Goal: Navigation & Orientation: Find specific page/section

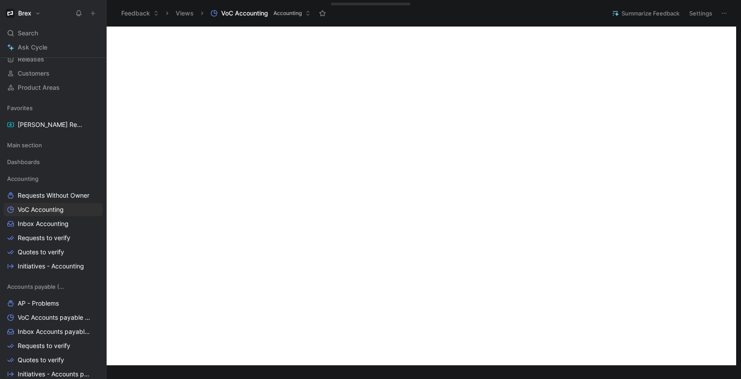
scroll to position [307, 0]
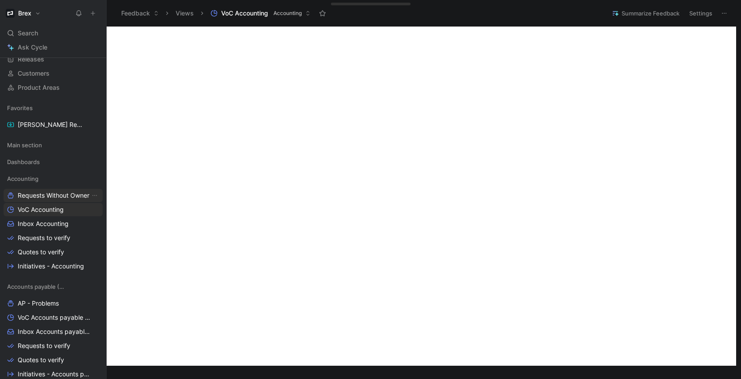
click at [53, 193] on span "Requests Without Owner" at bounding box center [54, 195] width 72 height 9
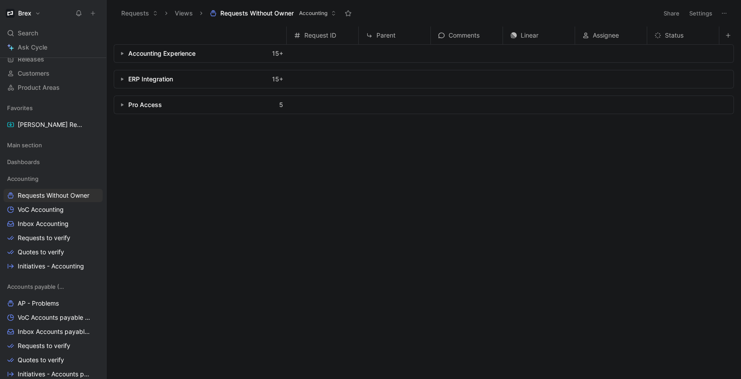
click at [118, 82] on button "button" at bounding box center [122, 79] width 9 height 9
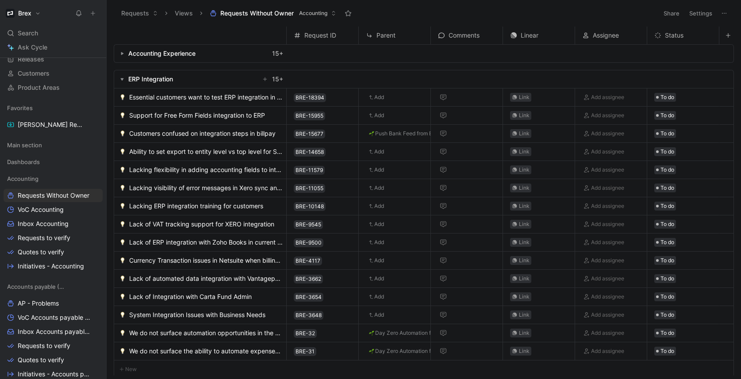
click at [119, 53] on button "button" at bounding box center [122, 53] width 9 height 9
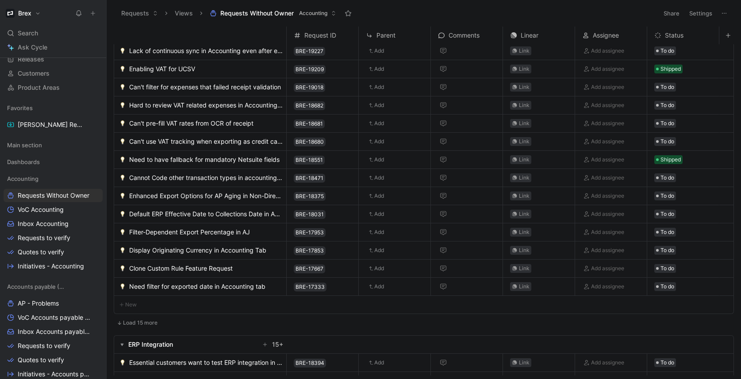
scroll to position [32, 0]
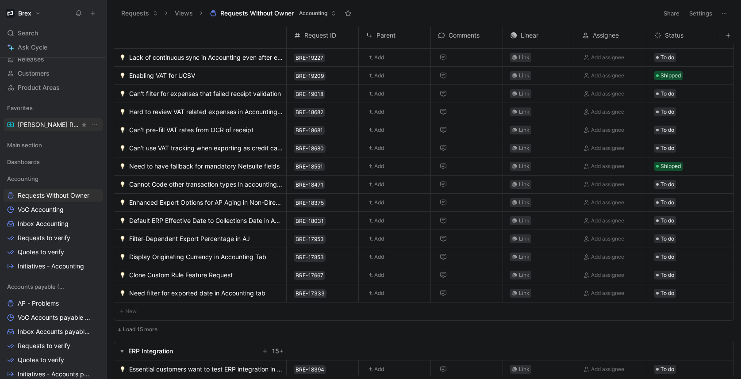
click at [43, 124] on span "[PERSON_NAME] Request" at bounding box center [49, 124] width 62 height 9
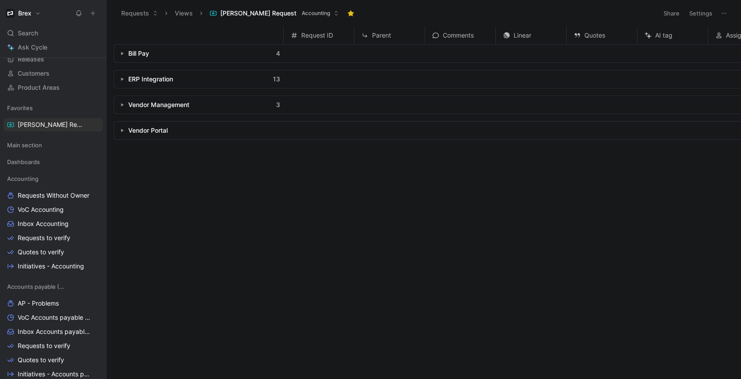
click at [121, 81] on icon "button" at bounding box center [122, 79] width 4 height 4
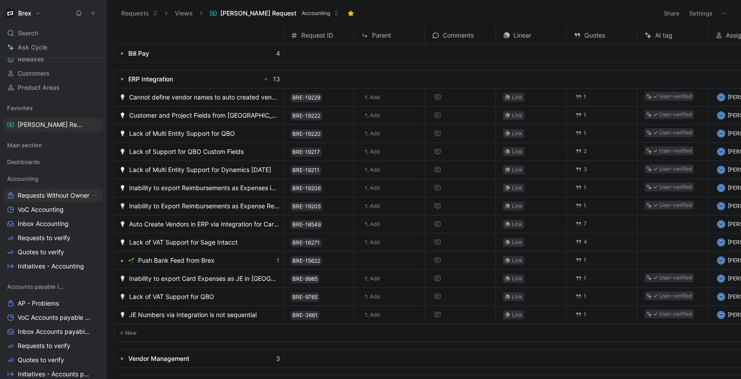
click at [50, 195] on span "Requests Without Owner" at bounding box center [54, 195] width 72 height 9
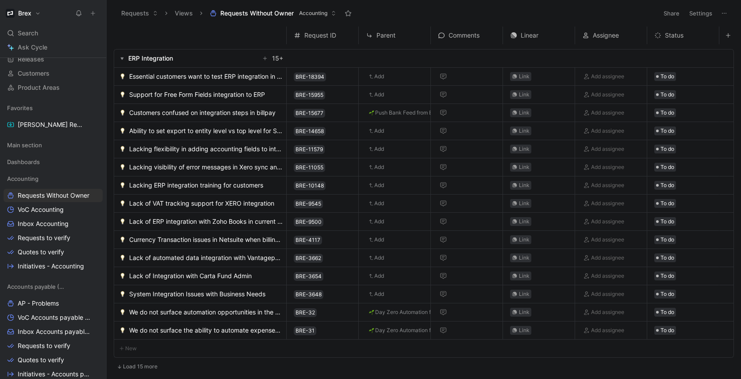
scroll to position [330, 0]
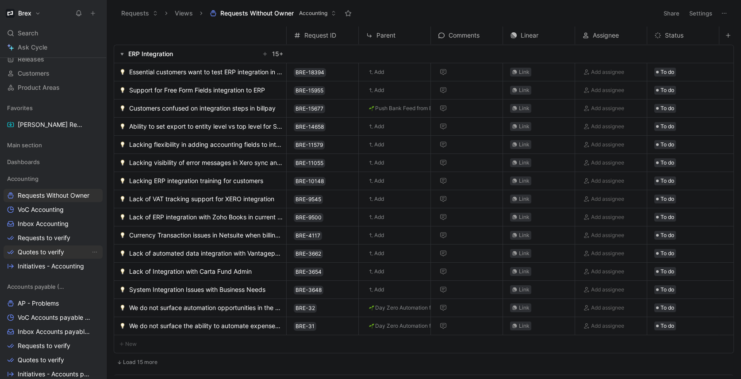
click at [52, 252] on span "Quotes to verify" at bounding box center [41, 252] width 46 height 9
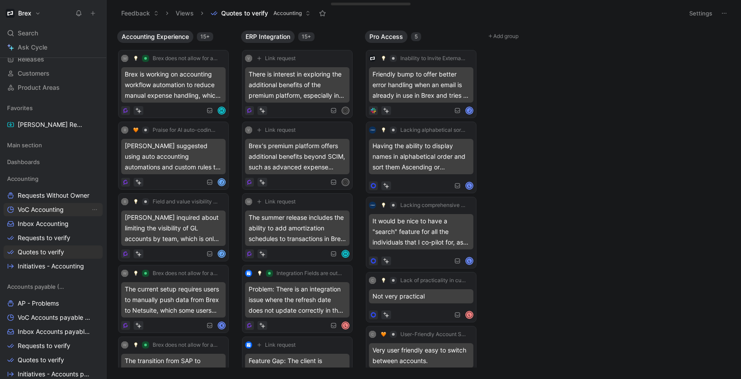
click at [47, 210] on span "VoC Accounting" at bounding box center [41, 209] width 46 height 9
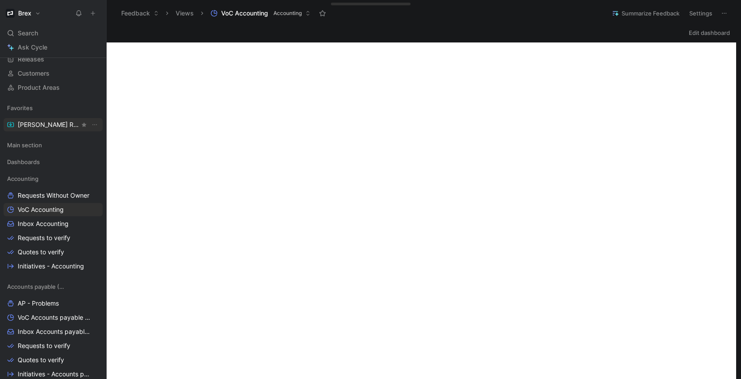
click at [53, 128] on span "[PERSON_NAME] Request" at bounding box center [49, 124] width 62 height 9
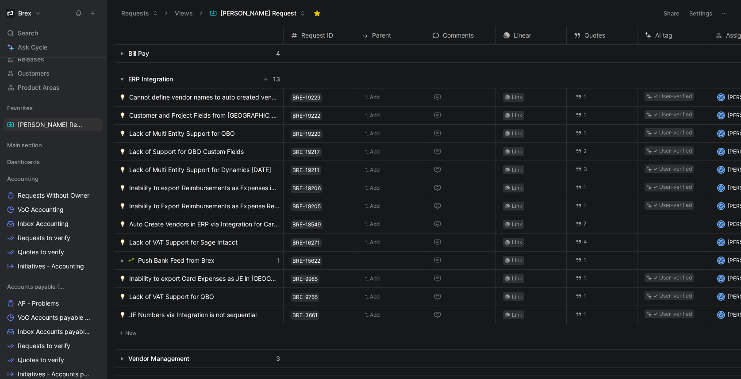
click at [199, 191] on span "Inability to export Reimbursements as Expenses in [GEOGRAPHIC_DATA]" at bounding box center [204, 188] width 150 height 11
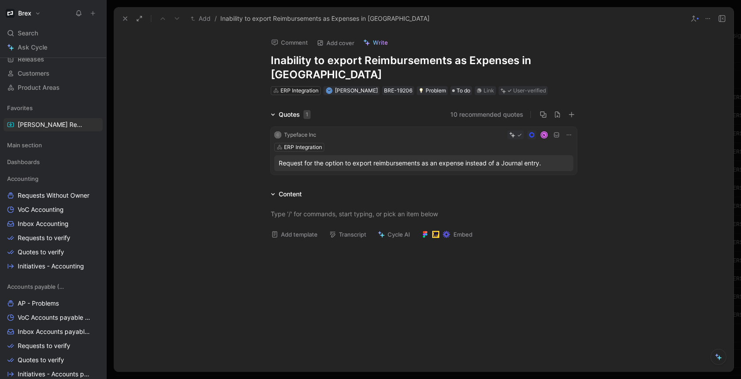
click at [453, 109] on button "10 recommended quotes" at bounding box center [486, 114] width 73 height 11
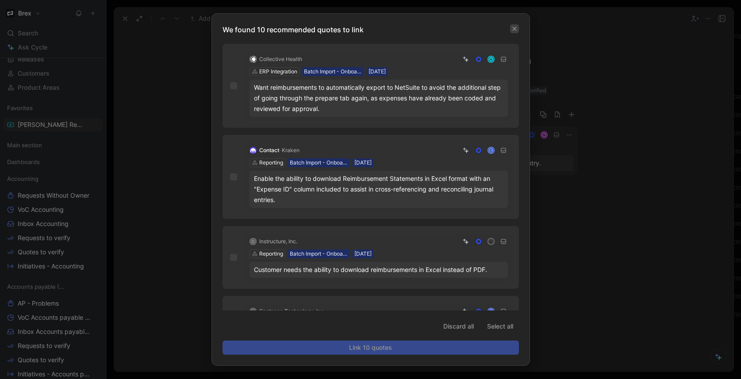
click at [514, 26] on icon "button" at bounding box center [514, 28] width 5 height 5
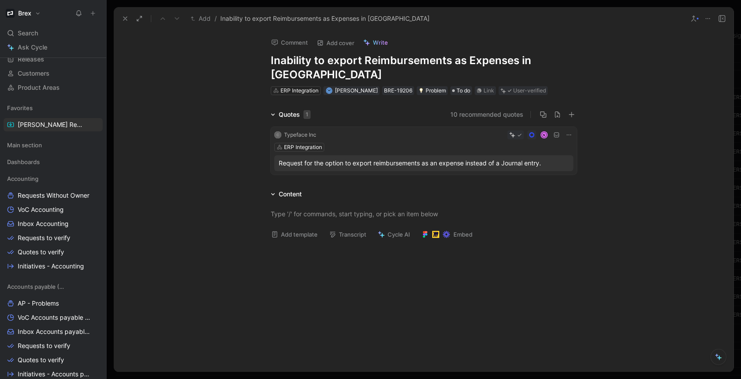
click at [494, 109] on button "10 recommended quotes" at bounding box center [486, 114] width 73 height 11
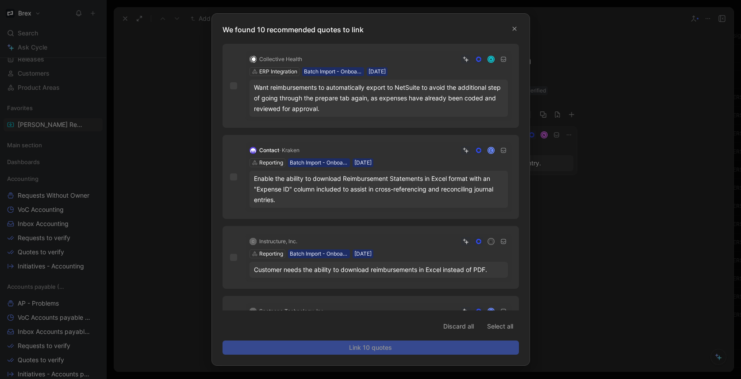
drag, startPoint x: 573, startPoint y: 179, endPoint x: 621, endPoint y: 161, distance: 50.8
click at [573, 179] on div at bounding box center [370, 189] width 741 height 379
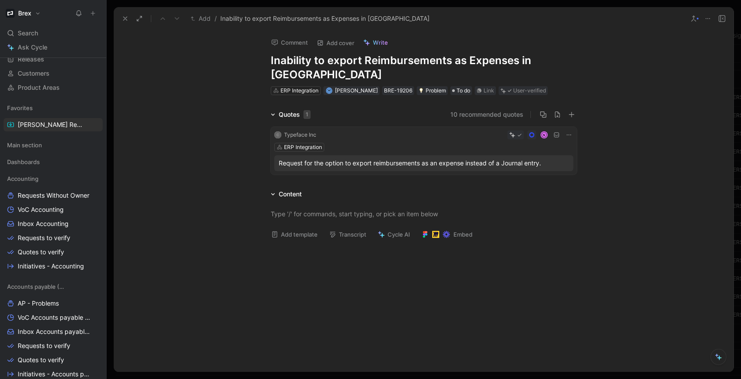
click at [500, 109] on button "10 recommended quotes" at bounding box center [486, 114] width 73 height 11
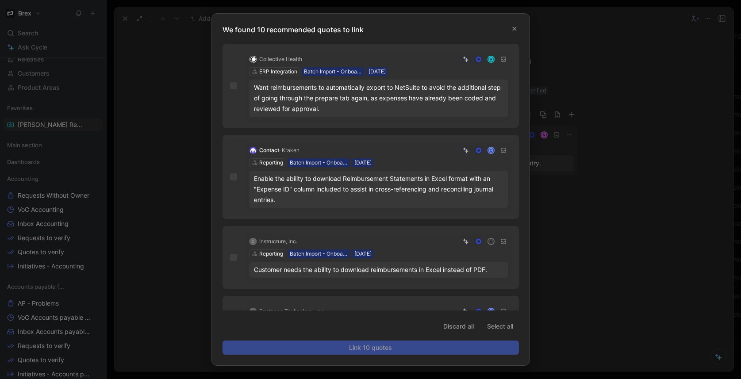
click at [437, 46] on div "Collective Health H ERP Integration Batch Import - Onboarded Customer [DATE] Wa…" at bounding box center [371, 86] width 296 height 84
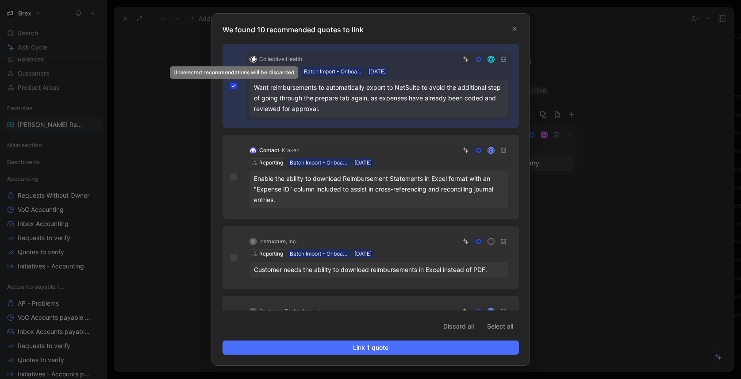
click at [234, 85] on icon at bounding box center [233, 85] width 4 height 3
click at [230, 82] on input "checkbox" at bounding box center [230, 82] width 0 height 0
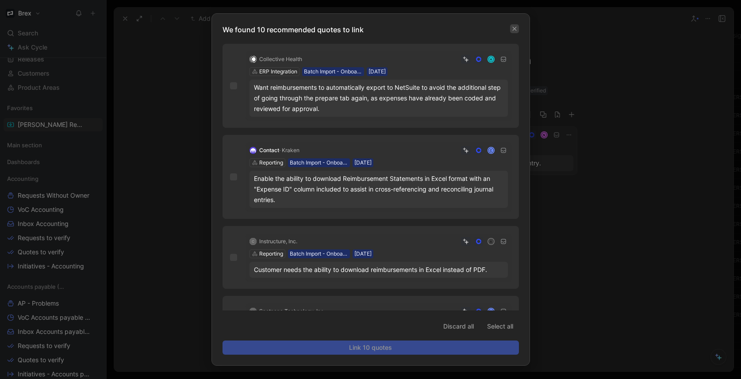
click at [517, 30] on icon "button" at bounding box center [514, 28] width 5 height 5
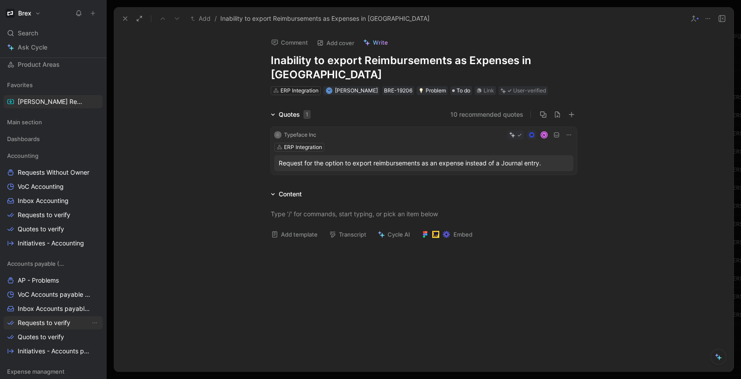
scroll to position [149, 0]
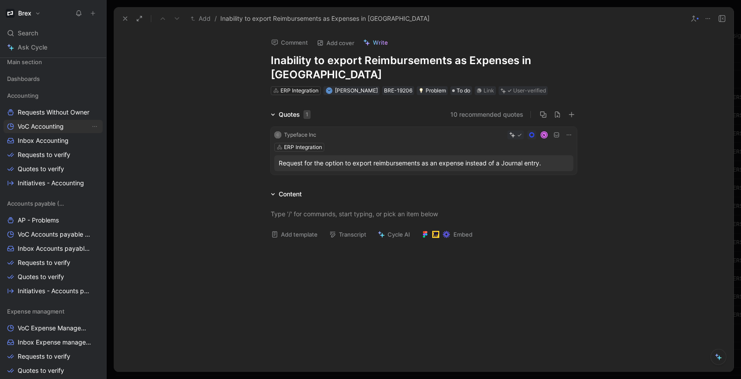
click at [54, 132] on link "VoC Accounting" at bounding box center [53, 126] width 99 height 13
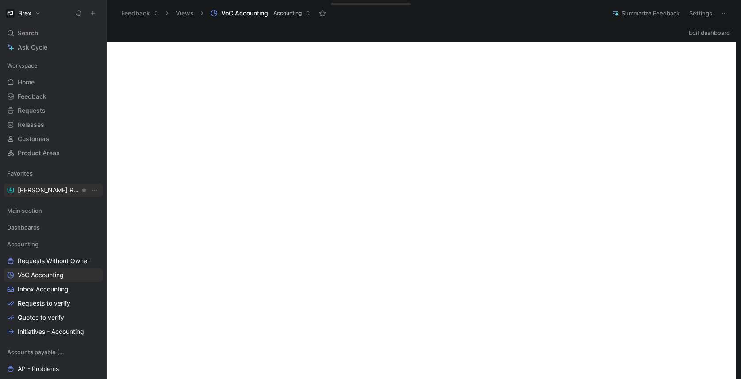
click at [42, 189] on span "[PERSON_NAME] Request" at bounding box center [49, 190] width 62 height 9
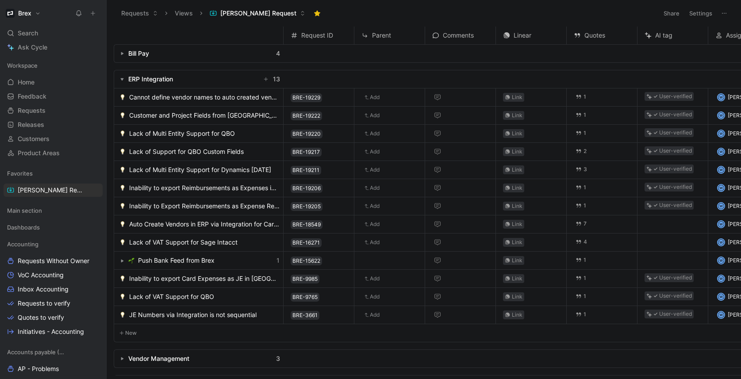
click at [118, 262] on button "button" at bounding box center [122, 261] width 9 height 9
click at [121, 260] on use "button" at bounding box center [122, 261] width 3 height 3
click at [162, 260] on span "Push Bank Feed from Brex" at bounding box center [176, 260] width 77 height 11
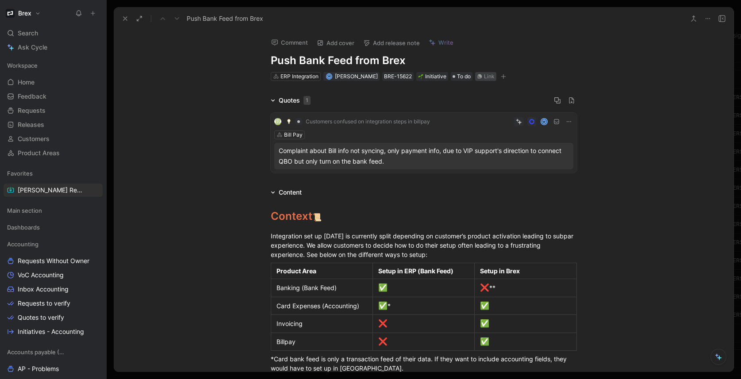
click at [484, 79] on div "Link" at bounding box center [489, 76] width 11 height 9
click at [126, 20] on icon at bounding box center [125, 18] width 7 height 7
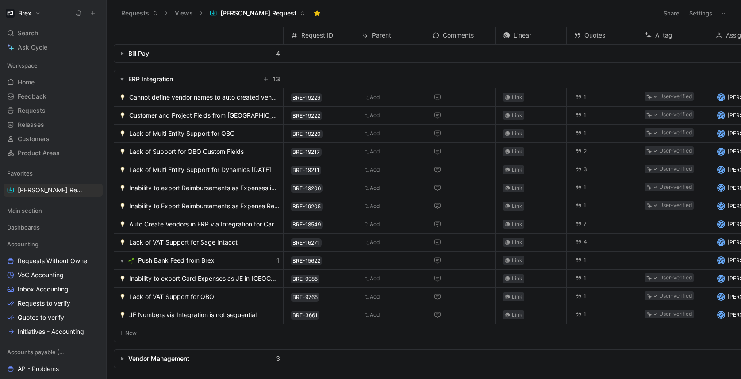
click at [232, 226] on span "Auto Create Vendors in ERP via Integration for Card Expenses Export" at bounding box center [204, 224] width 150 height 11
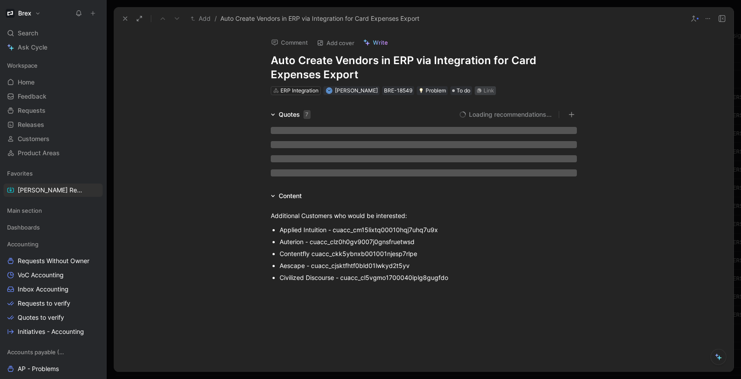
click at [484, 90] on div "Link" at bounding box center [489, 90] width 11 height 9
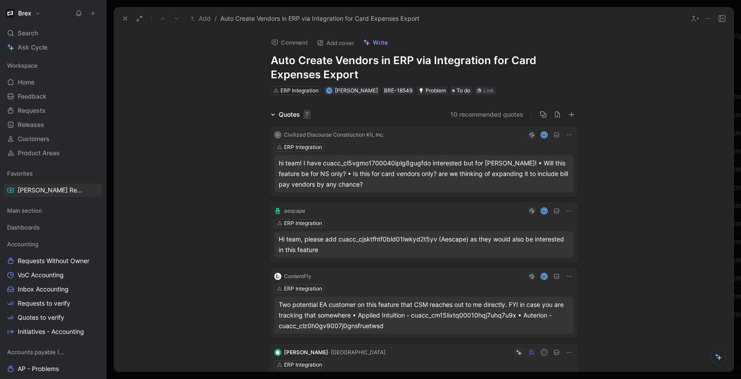
click at [124, 19] on use at bounding box center [125, 19] width 4 height 4
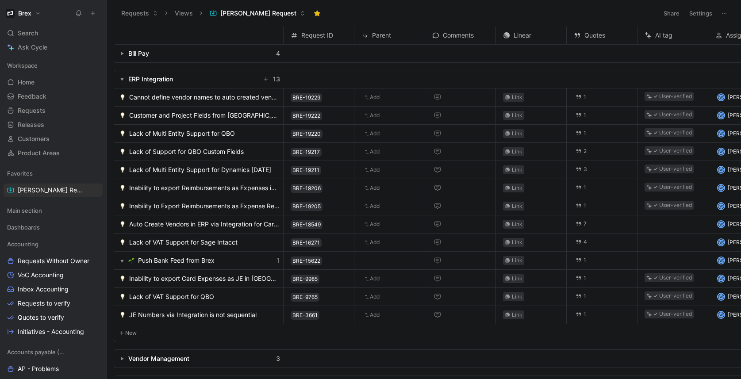
click at [233, 222] on span "Auto Create Vendors in ERP via Integration for Card Expenses Export" at bounding box center [204, 224] width 150 height 11
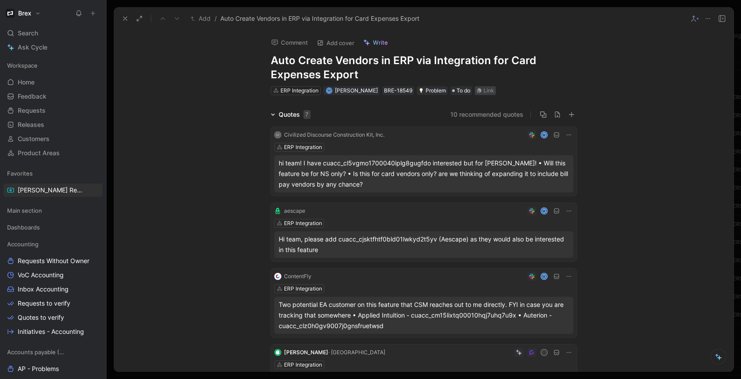
click at [478, 89] on div "Link" at bounding box center [485, 90] width 21 height 9
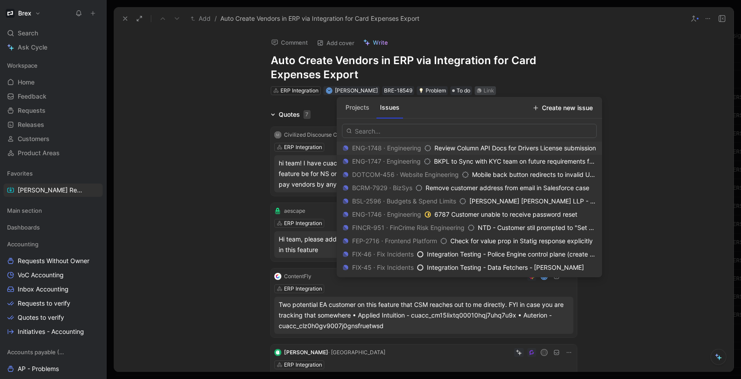
click at [361, 109] on button "Projects" at bounding box center [357, 107] width 31 height 14
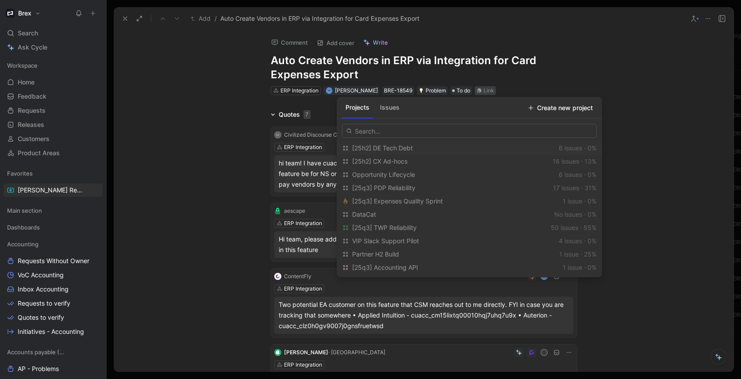
click at [385, 109] on button "Issues" at bounding box center [389, 107] width 27 height 14
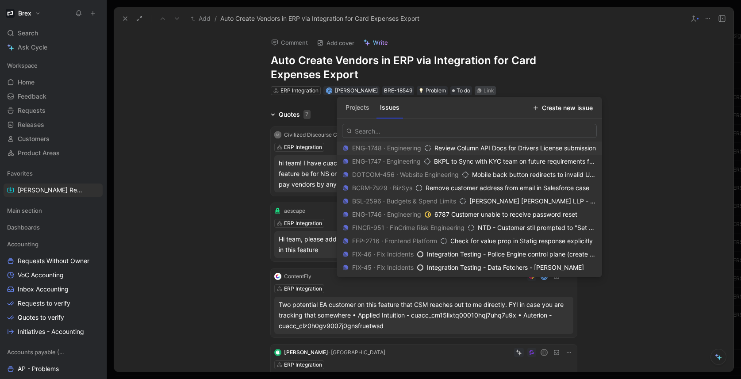
click at [356, 110] on button "Projects" at bounding box center [357, 107] width 31 height 14
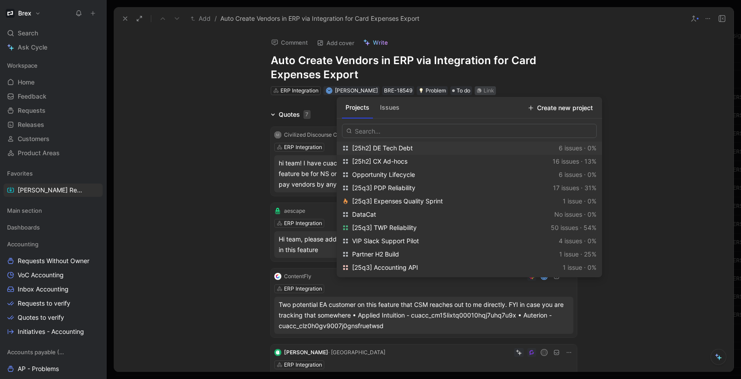
click at [388, 108] on button "Issues" at bounding box center [389, 107] width 27 height 14
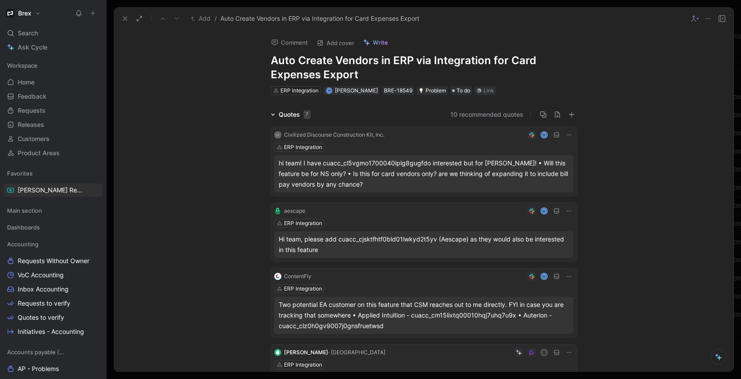
click at [125, 19] on use at bounding box center [125, 19] width 4 height 4
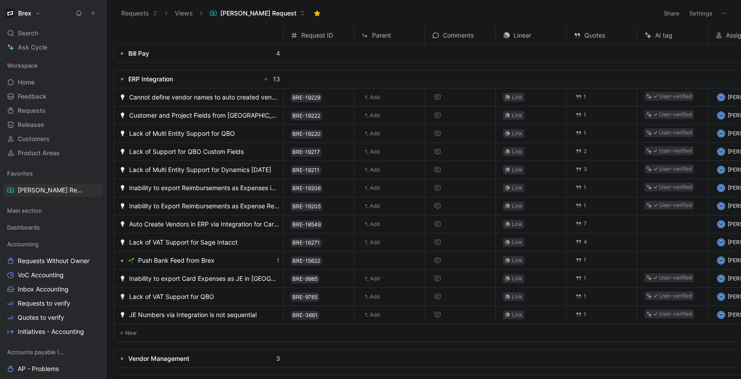
click at [125, 80] on button "button" at bounding box center [122, 79] width 9 height 9
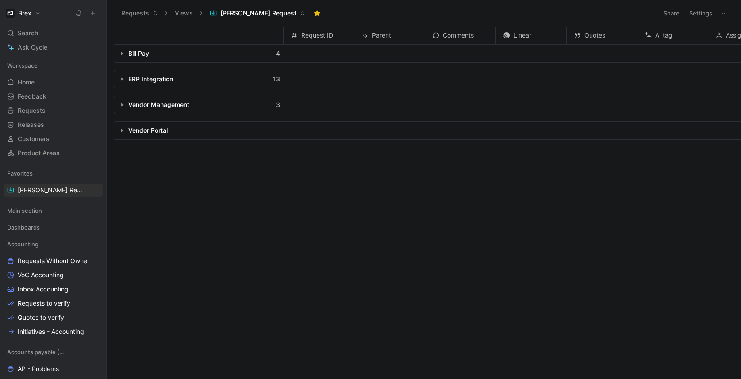
drag, startPoint x: 127, startPoint y: 104, endPoint x: 123, endPoint y: 107, distance: 5.0
click at [127, 104] on div "Vendor Management 3" at bounding box center [198, 105] width 169 height 18
click at [122, 105] on use "button" at bounding box center [122, 105] width 3 height 3
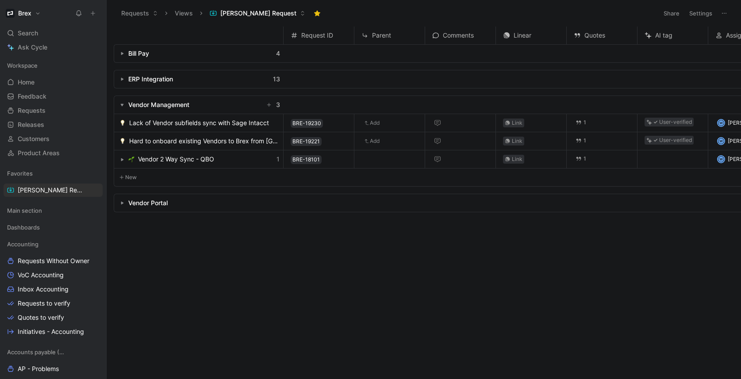
click at [122, 105] on use "button" at bounding box center [122, 105] width 3 height 3
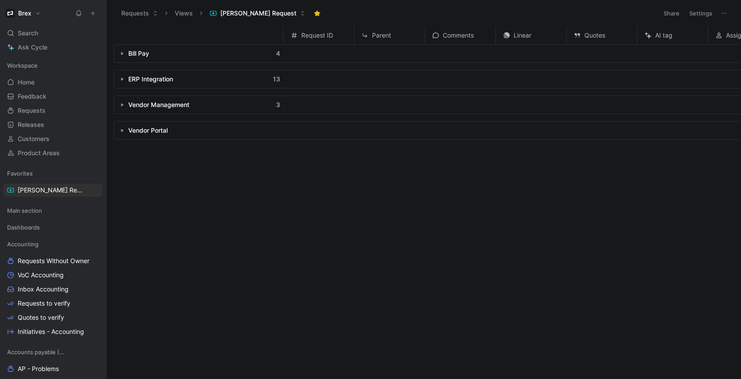
click at [122, 72] on div "ERP Integration 13" at bounding box center [198, 79] width 169 height 18
click at [121, 77] on button "button" at bounding box center [122, 79] width 9 height 9
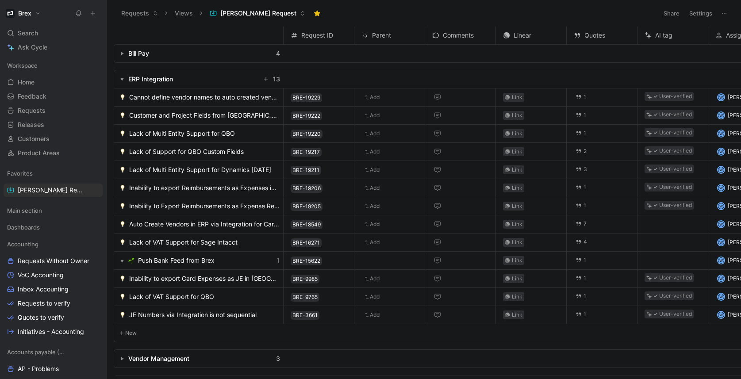
click at [121, 77] on button "button" at bounding box center [122, 79] width 9 height 9
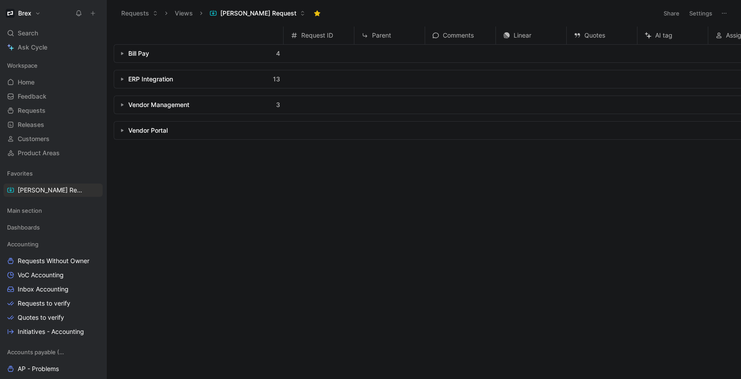
click at [122, 52] on icon "button" at bounding box center [122, 54] width 4 height 4
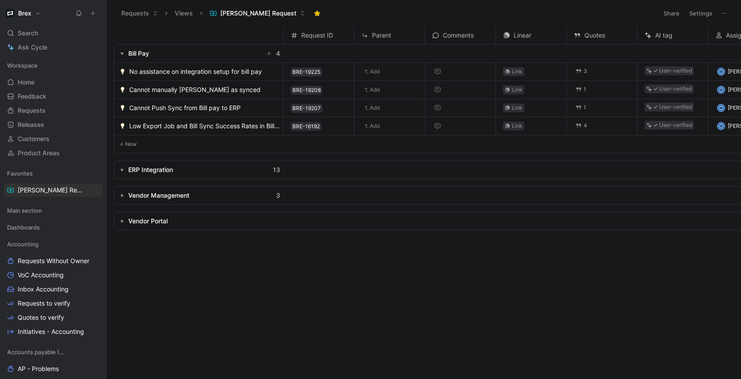
click at [123, 171] on button "button" at bounding box center [122, 169] width 9 height 9
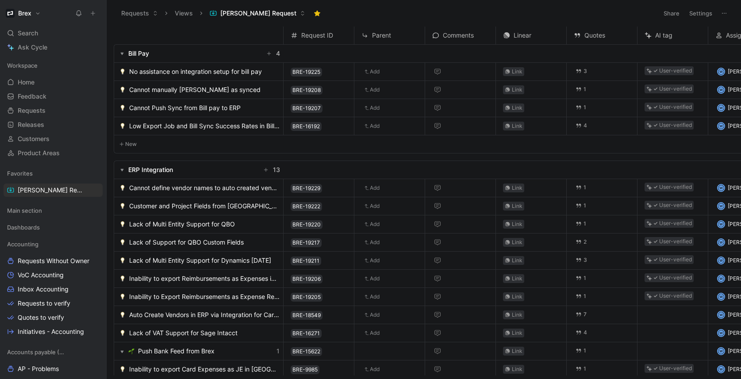
click at [123, 169] on icon "button" at bounding box center [122, 170] width 4 height 4
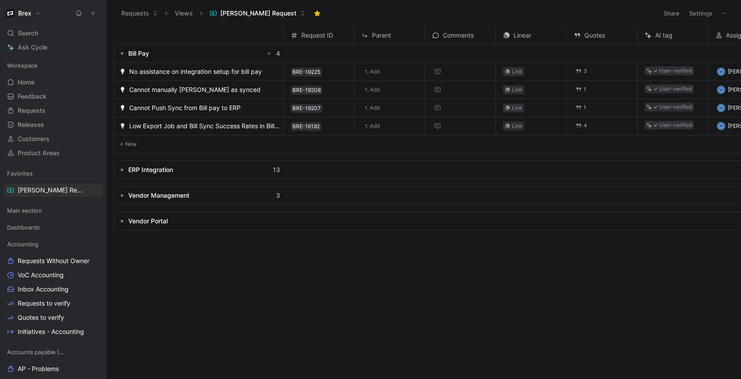
click at [119, 53] on button "button" at bounding box center [122, 53] width 9 height 9
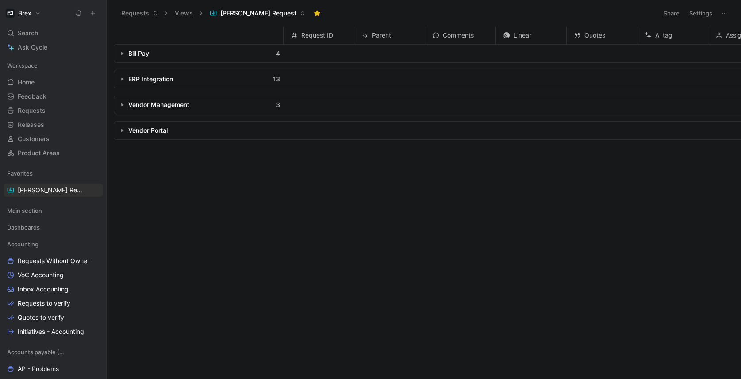
click at [125, 80] on button "button" at bounding box center [122, 79] width 9 height 9
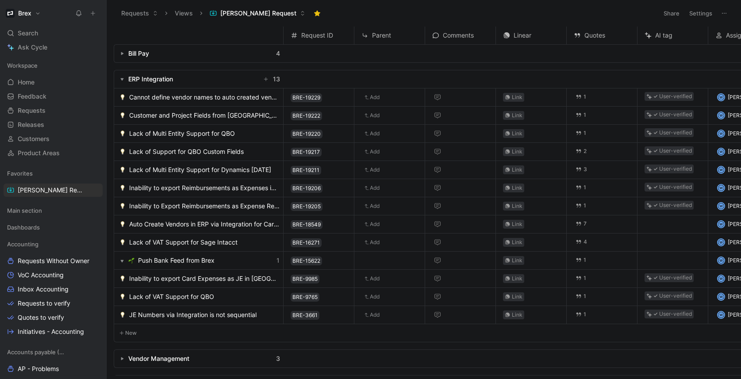
click at [125, 80] on button "button" at bounding box center [122, 79] width 9 height 9
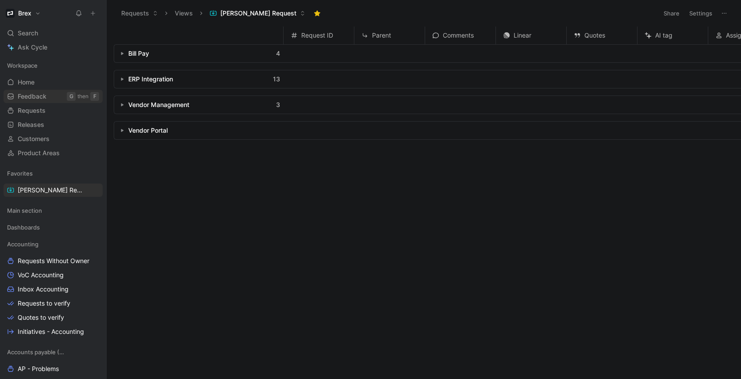
click at [36, 98] on span "Feedback" at bounding box center [32, 96] width 29 height 9
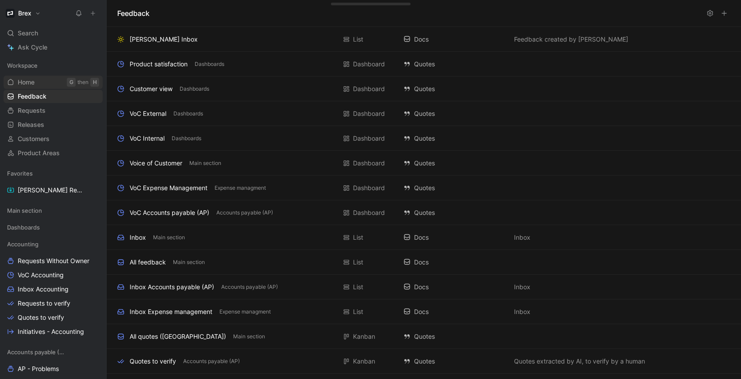
click at [30, 84] on span "Home" at bounding box center [26, 82] width 17 height 9
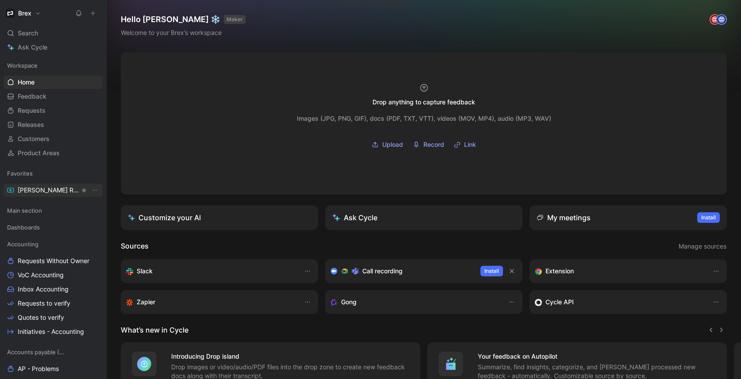
click at [30, 192] on span "[PERSON_NAME] Request" at bounding box center [49, 190] width 62 height 9
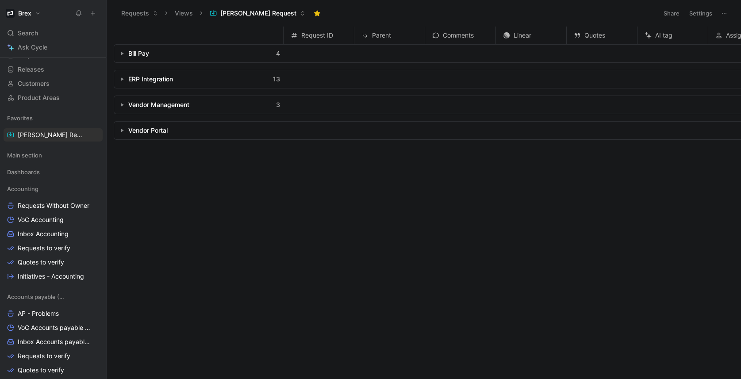
scroll to position [57, 0]
